Goal: Information Seeking & Learning: Learn about a topic

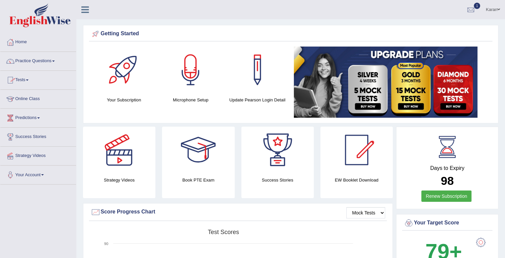
click at [33, 59] on link "Practice Questions" at bounding box center [38, 60] width 76 height 17
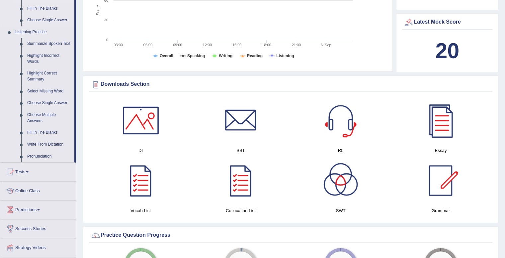
scroll to position [246, 0]
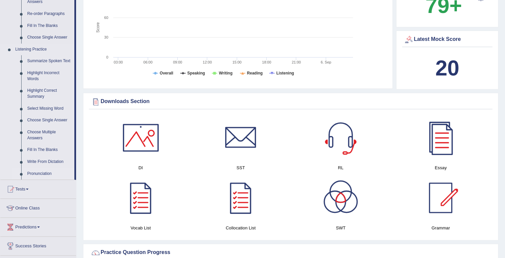
click at [33, 174] on link "Pronunciation" at bounding box center [49, 174] width 50 height 12
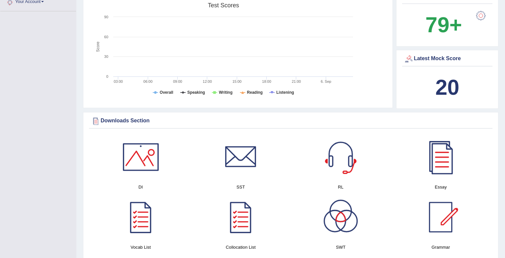
scroll to position [443, 0]
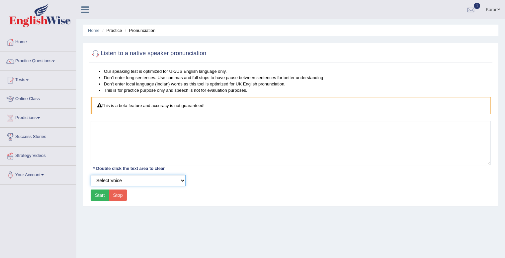
click at [139, 184] on select "Select Voice UK English Female UK English Male" at bounding box center [138, 180] width 95 height 11
select select "10"
click at [91, 175] on select "Select Voice UK English Female UK English Male" at bounding box center [138, 180] width 95 height 11
click at [102, 194] on button "Start" at bounding box center [100, 194] width 19 height 11
click at [100, 194] on button "Start" at bounding box center [100, 194] width 19 height 11
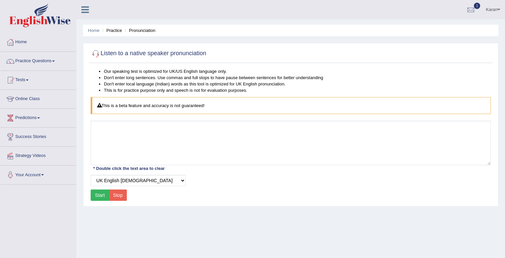
click at [100, 194] on button "Start" at bounding box center [100, 194] width 19 height 11
click at [42, 64] on link "Practice Questions" at bounding box center [38, 60] width 76 height 17
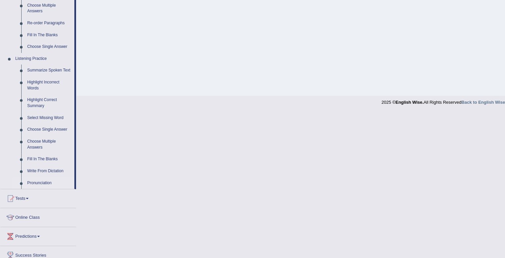
scroll to position [245, 0]
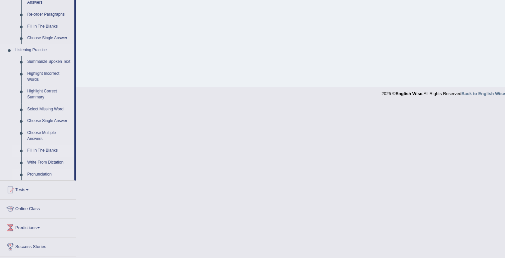
click at [39, 152] on link "Fill In The Blanks" at bounding box center [49, 151] width 50 height 12
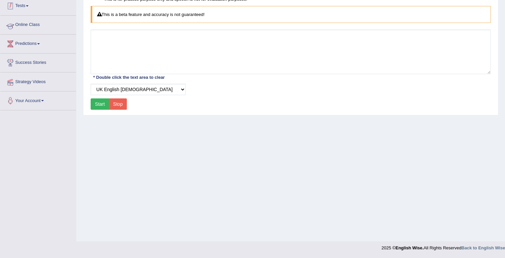
scroll to position [91, 0]
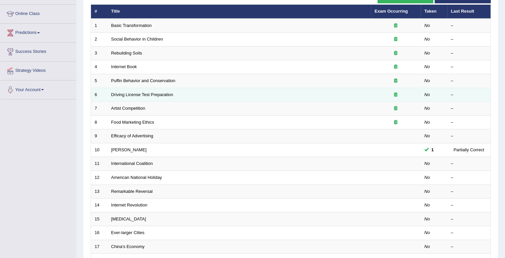
scroll to position [85, 0]
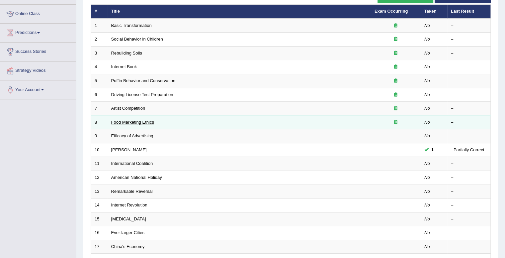
click at [147, 121] on link "Food Marketing Ethics" at bounding box center [132, 122] width 43 height 5
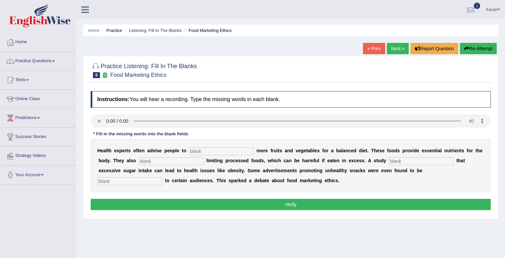
click at [200, 149] on input "text" at bounding box center [221, 151] width 65 height 8
type input "consume"
click at [180, 160] on input "text" at bounding box center [171, 161] width 65 height 8
type input "recommended"
click at [395, 160] on input "text" at bounding box center [421, 161] width 65 height 8
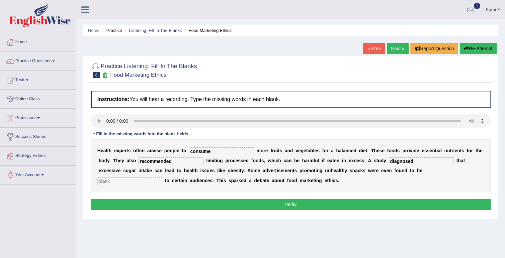
type input "diagnosed"
click at [108, 178] on input "text" at bounding box center [129, 181] width 65 height 8
type input "offensive"
click at [201, 199] on button "Verify" at bounding box center [291, 204] width 400 height 11
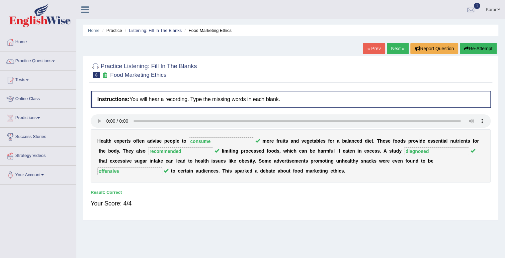
click at [400, 48] on link "Next »" at bounding box center [398, 48] width 22 height 11
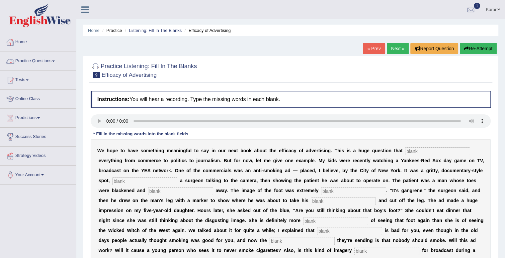
click at [27, 61] on link "Practice Questions" at bounding box center [38, 60] width 76 height 17
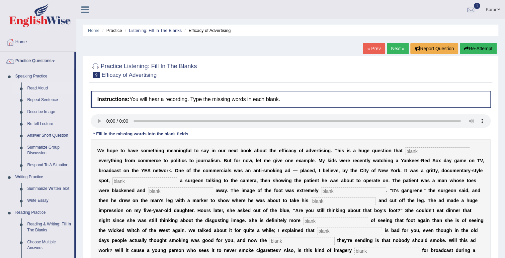
click at [34, 90] on link "Read Aloud" at bounding box center [49, 88] width 50 height 12
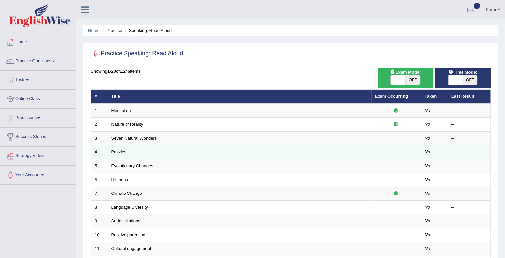
click at [122, 153] on link "Puzzles" at bounding box center [118, 151] width 15 height 5
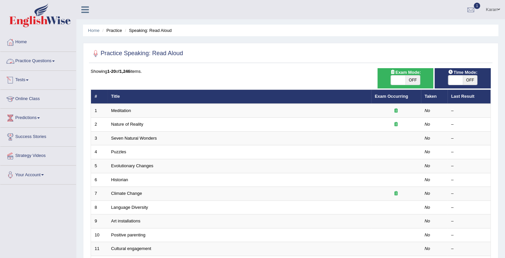
click at [31, 60] on link "Practice Questions" at bounding box center [38, 60] width 76 height 17
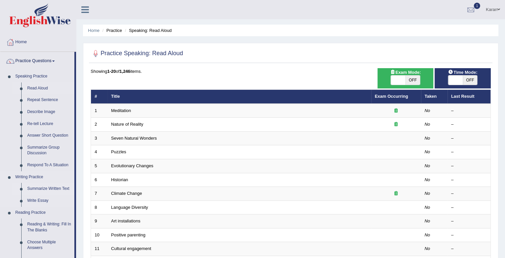
click at [56, 190] on link "Summarize Written Text" at bounding box center [49, 189] width 50 height 12
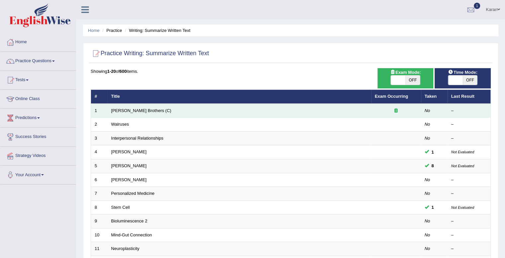
click at [395, 110] on icon at bounding box center [396, 110] width 3 height 4
click at [119, 111] on link "Wright Brothers (C)" at bounding box center [141, 110] width 60 height 5
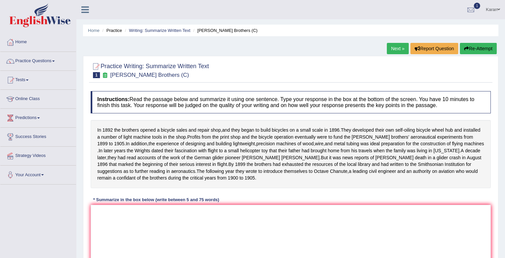
click at [136, 33] on li "Writing: Summarize Written Text" at bounding box center [156, 30] width 67 height 6
click at [142, 31] on link "Writing: Summarize Written Text" at bounding box center [159, 30] width 61 height 5
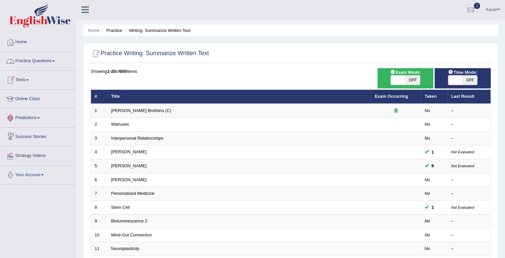
click at [24, 61] on link "Practice Questions" at bounding box center [38, 60] width 76 height 17
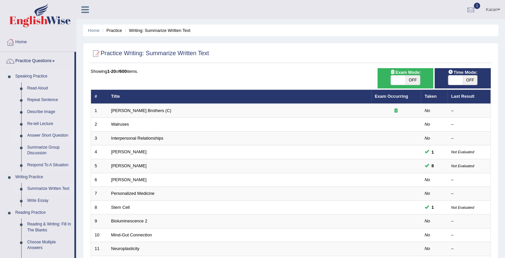
click at [44, 137] on link "Answer Short Question" at bounding box center [49, 136] width 50 height 12
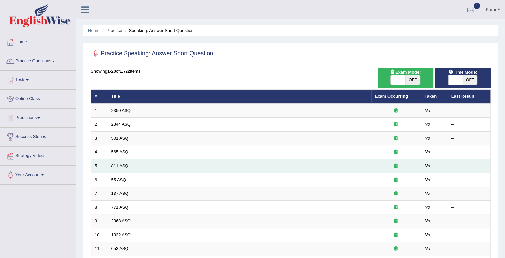
click at [122, 165] on link "811 ASQ" at bounding box center [119, 165] width 17 height 5
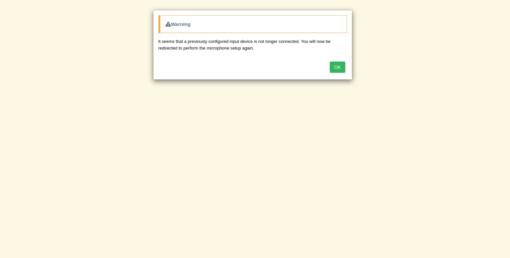
click at [332, 67] on button "OK" at bounding box center [337, 66] width 15 height 11
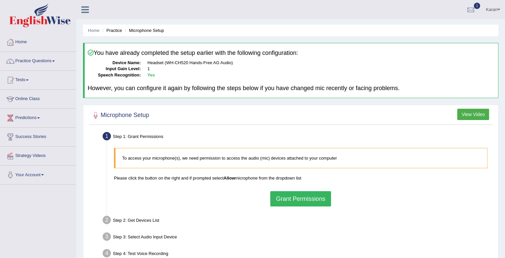
click at [276, 201] on button "Grant Permissions" at bounding box center [301, 198] width 60 height 15
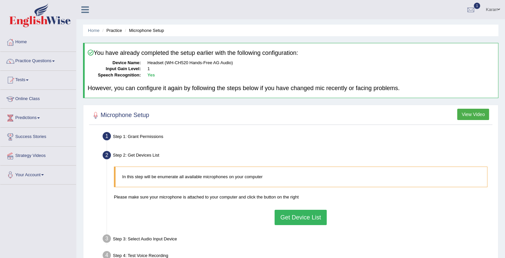
click at [282, 213] on button "Get Device List" at bounding box center [301, 217] width 52 height 15
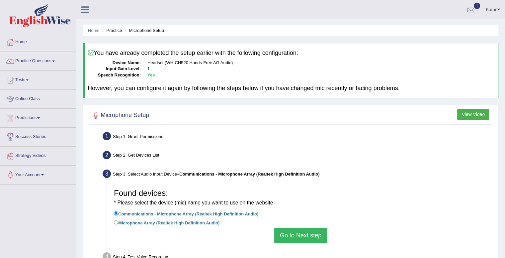
click at [288, 230] on button "Go to Next step" at bounding box center [301, 235] width 53 height 15
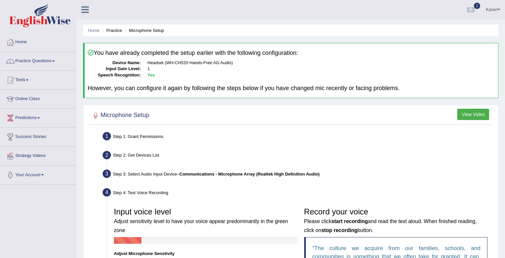
scroll to position [151, 0]
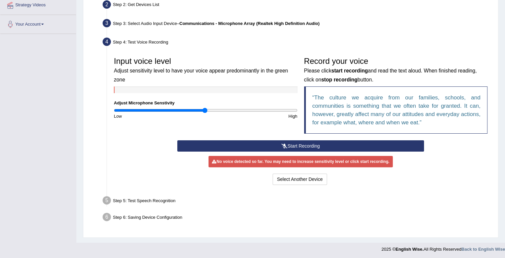
click at [284, 145] on icon at bounding box center [285, 146] width 6 height 5
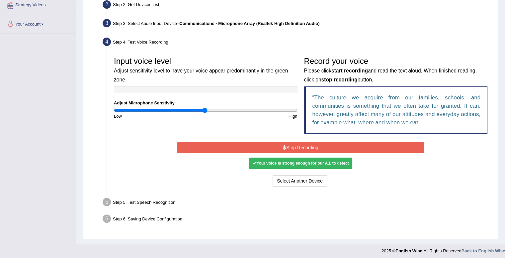
click at [284, 145] on icon at bounding box center [284, 147] width 3 height 5
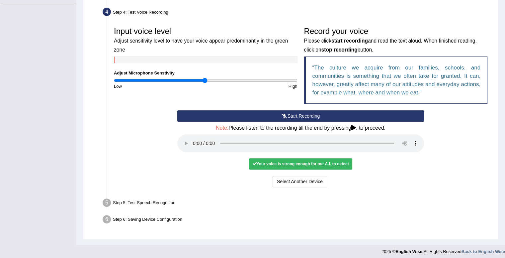
scroll to position [183, 0]
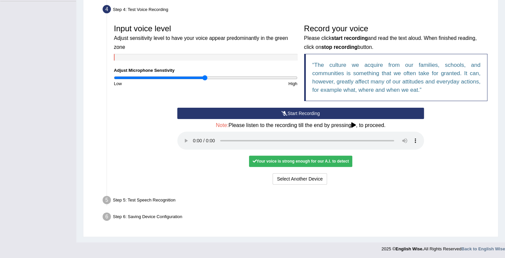
click at [303, 163] on div "Your voice is strong enough for our A.I. to detect" at bounding box center [300, 161] width 103 height 11
click at [300, 174] on button "Select Another Device" at bounding box center [300, 178] width 55 height 11
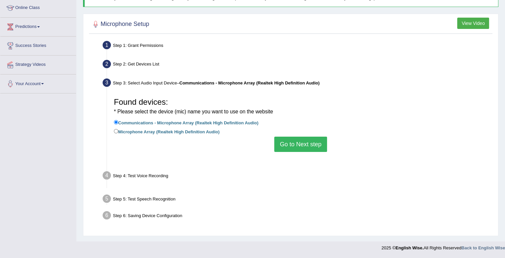
scroll to position [91, 0]
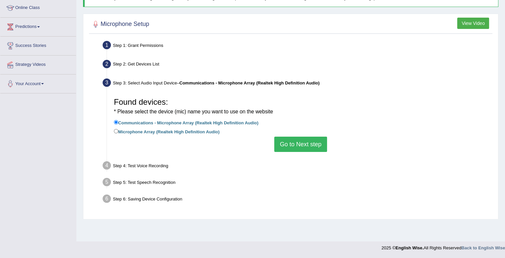
click at [309, 151] on button "Go to Next step" at bounding box center [301, 144] width 53 height 15
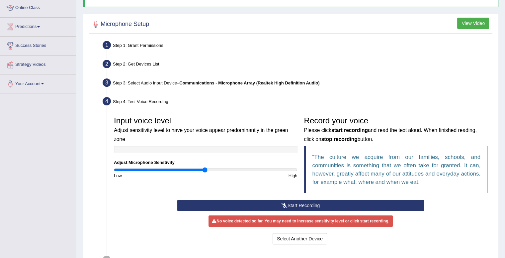
click at [296, 202] on button "Start Recording" at bounding box center [300, 205] width 247 height 11
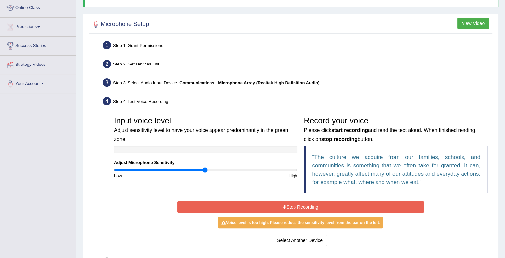
click at [296, 202] on button "Stop Recording" at bounding box center [300, 206] width 247 height 11
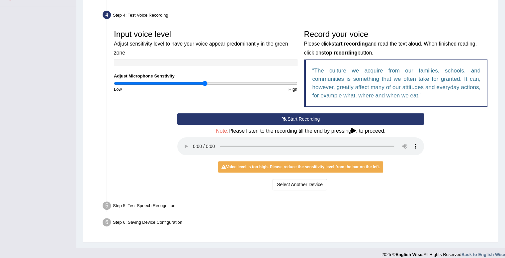
scroll to position [178, 0]
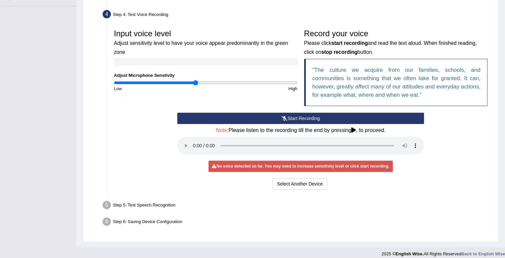
click at [195, 83] on input "range" at bounding box center [206, 82] width 184 height 5
click at [219, 117] on button "Start Recording" at bounding box center [300, 118] width 247 height 11
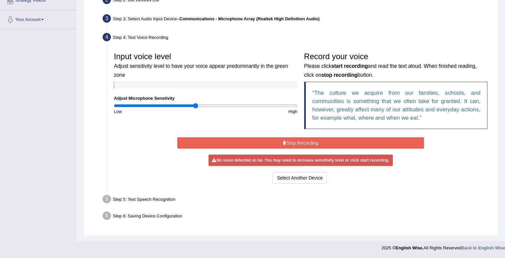
scroll to position [153, 0]
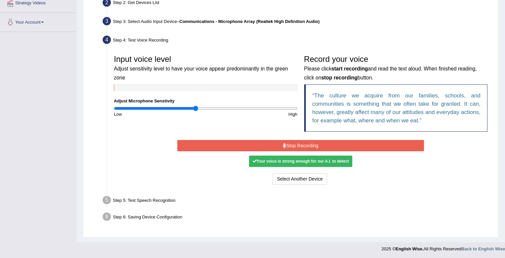
click at [239, 144] on button "Stop Recording" at bounding box center [300, 145] width 247 height 11
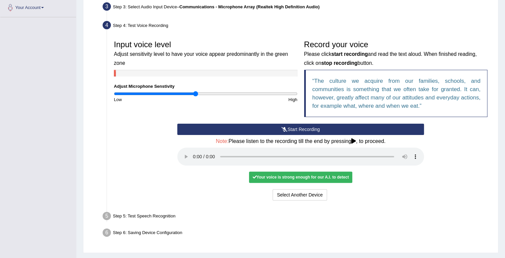
scroll to position [183, 0]
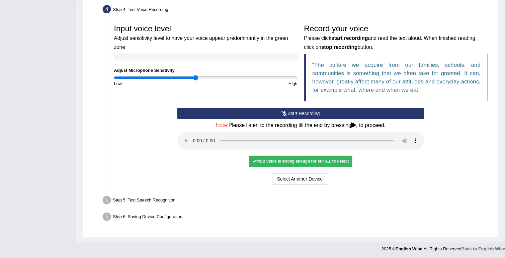
click at [148, 196] on div "Step 5: Test Speech Recognition" at bounding box center [298, 201] width 396 height 15
click at [148, 199] on div "Step 5: Test Speech Recognition" at bounding box center [298, 201] width 396 height 15
click at [318, 159] on div "Your voice is strong enough for our A.I. to detect" at bounding box center [300, 161] width 103 height 11
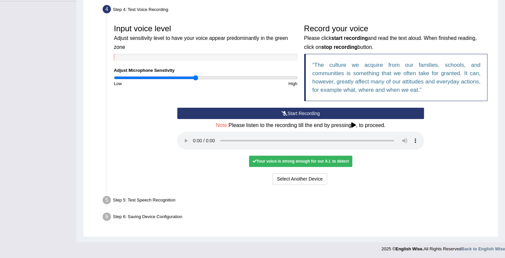
click at [330, 103] on div "Record your voice Please click start recording and read the text aloud. When fi…" at bounding box center [396, 64] width 190 height 87
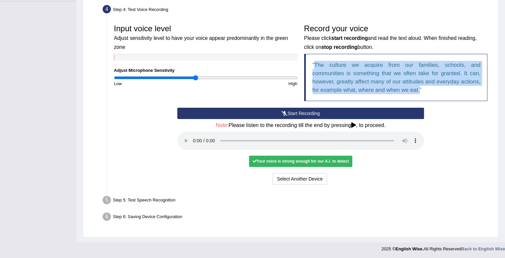
click at [330, 103] on div "Record your voice Please click start recording and read the text aloud. When fi…" at bounding box center [396, 64] width 190 height 87
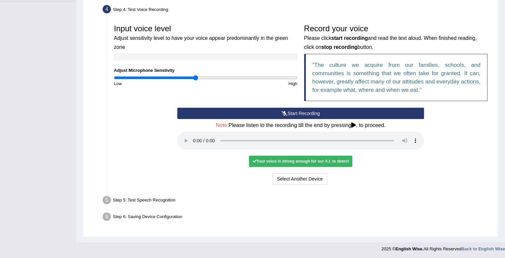
click at [426, 141] on div "Start Recording Stop Recording Note: Please listen to the recording till the en…" at bounding box center [301, 147] width 254 height 78
click at [306, 165] on div "Your voice is strong enough for our A.I. to detect" at bounding box center [300, 161] width 103 height 11
click at [105, 202] on li "Step 5: Test Speech Recognition Text to read The culture we acquire from our fa…" at bounding box center [297, 201] width 387 height 15
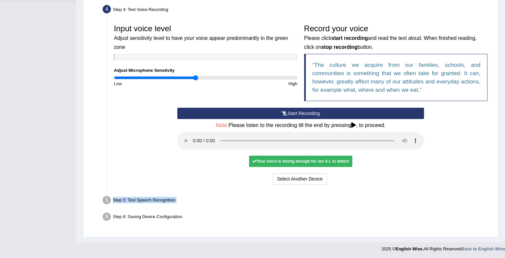
click at [105, 202] on li "Step 5: Test Speech Recognition Text to read The culture we acquire from our fa…" at bounding box center [297, 201] width 387 height 15
drag, startPoint x: 213, startPoint y: 59, endPoint x: 174, endPoint y: 83, distance: 45.5
click at [174, 83] on div "Low" at bounding box center [158, 83] width 95 height 6
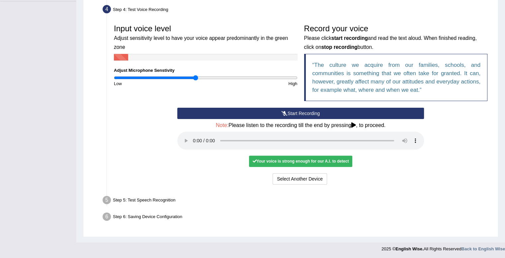
click at [174, 83] on div "Low" at bounding box center [158, 83] width 95 height 6
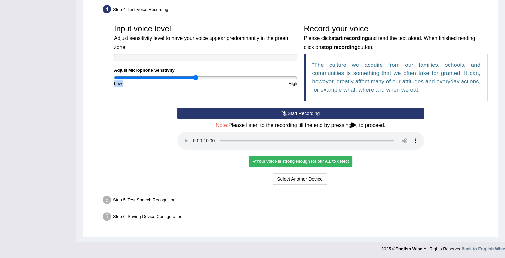
click at [174, 83] on div "Low" at bounding box center [158, 83] width 95 height 6
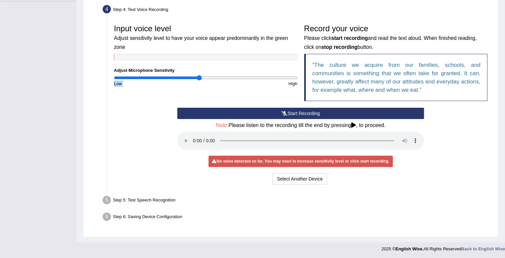
click at [199, 77] on input "range" at bounding box center [206, 77] width 184 height 5
click at [213, 75] on input "range" at bounding box center [206, 77] width 184 height 5
click at [229, 77] on input "range" at bounding box center [206, 77] width 184 height 5
click at [241, 77] on input "range" at bounding box center [206, 77] width 184 height 5
click at [237, 111] on button "Start Recording" at bounding box center [300, 113] width 247 height 11
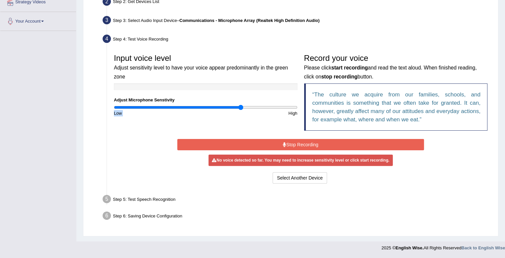
scroll to position [153, 0]
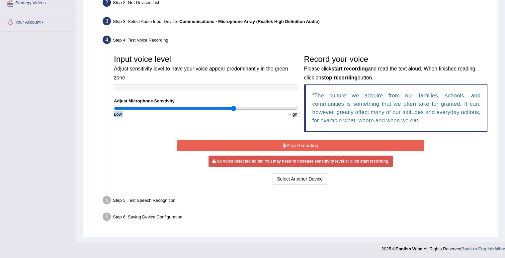
type input "1.32"
click at [234, 108] on input "range" at bounding box center [206, 108] width 184 height 5
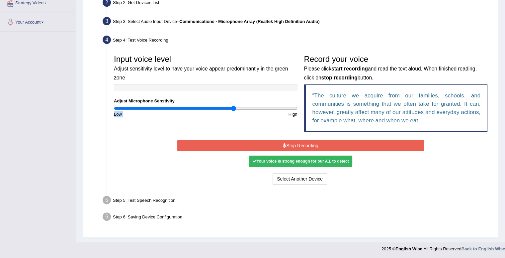
click at [225, 141] on button "Stop Recording" at bounding box center [300, 145] width 247 height 11
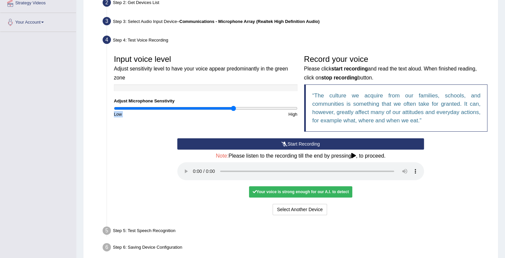
scroll to position [183, 0]
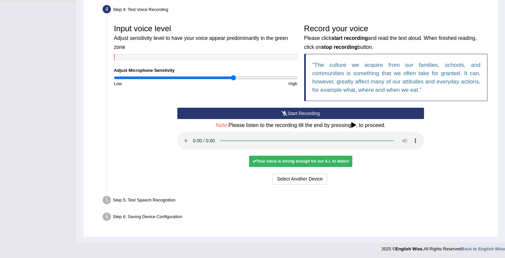
click at [114, 115] on div "Start Recording Stop Recording Note: Please listen to the recording till the en…" at bounding box center [301, 147] width 381 height 78
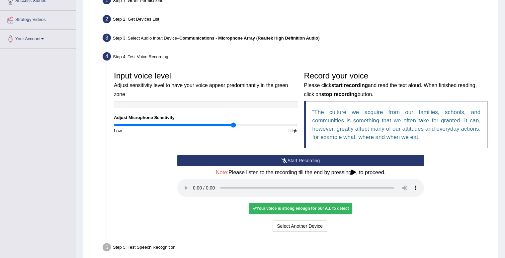
scroll to position [137, 0]
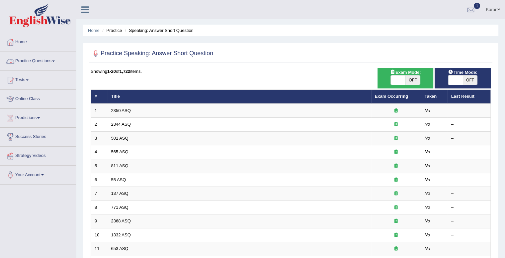
click at [32, 66] on link "Practice Questions" at bounding box center [38, 60] width 76 height 17
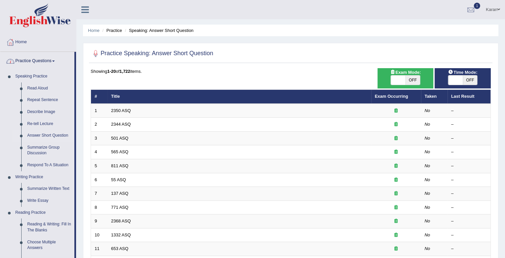
click at [36, 63] on link "Practice Questions" at bounding box center [37, 60] width 74 height 17
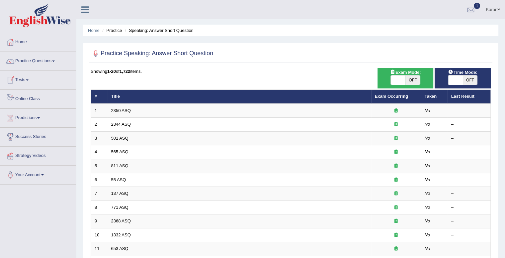
click at [27, 97] on link "Online Class" at bounding box center [38, 98] width 76 height 17
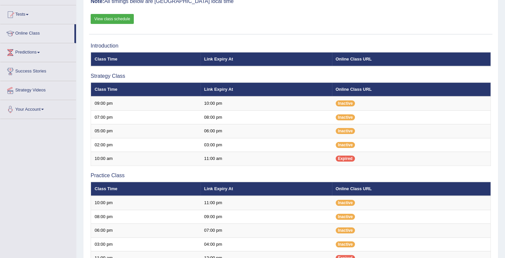
scroll to position [63, 0]
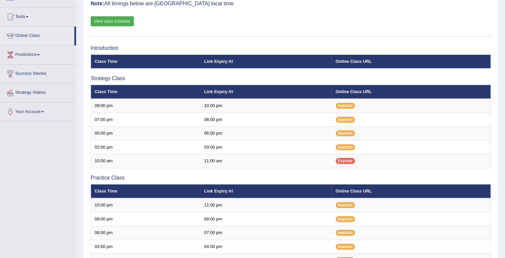
click at [104, 20] on link "View class schedule" at bounding box center [112, 21] width 43 height 10
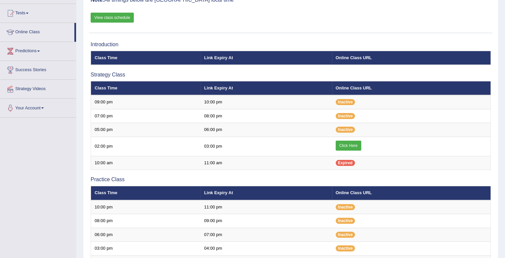
scroll to position [63, 0]
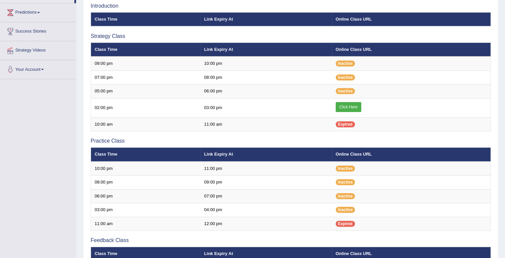
scroll to position [108, 0]
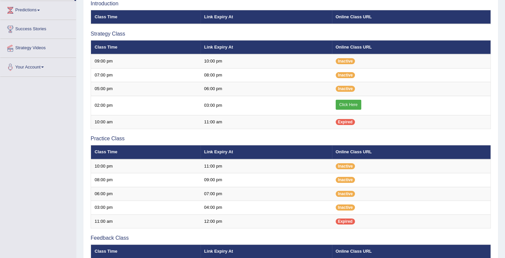
click at [349, 103] on link "Click Here" at bounding box center [349, 105] width 26 height 10
